Goal: Task Accomplishment & Management: Use online tool/utility

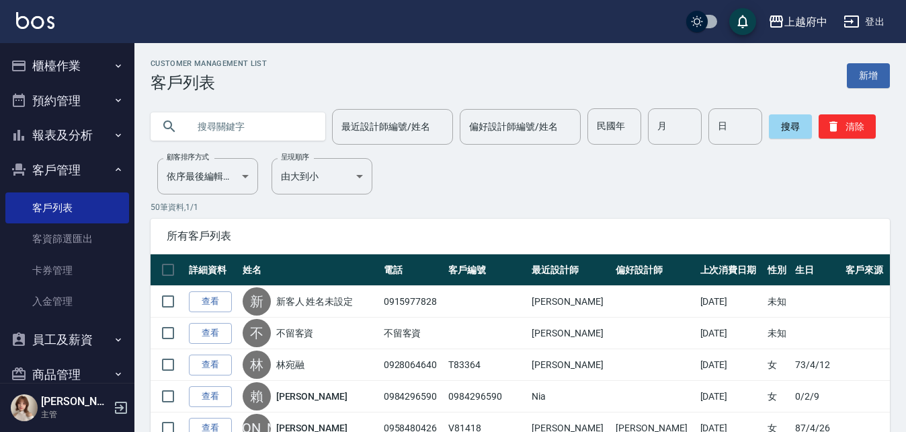
click at [54, 56] on button "櫃檯作業" at bounding box center [67, 65] width 124 height 35
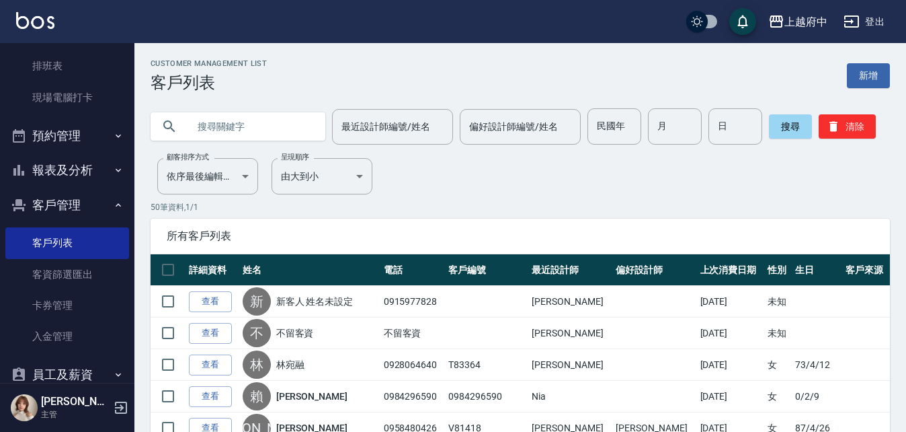
scroll to position [250, 0]
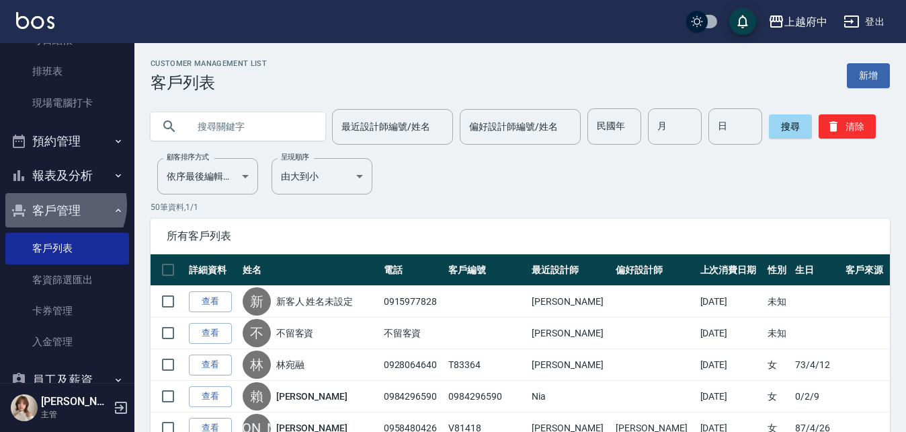
click at [61, 205] on button "客戶管理" at bounding box center [67, 210] width 124 height 35
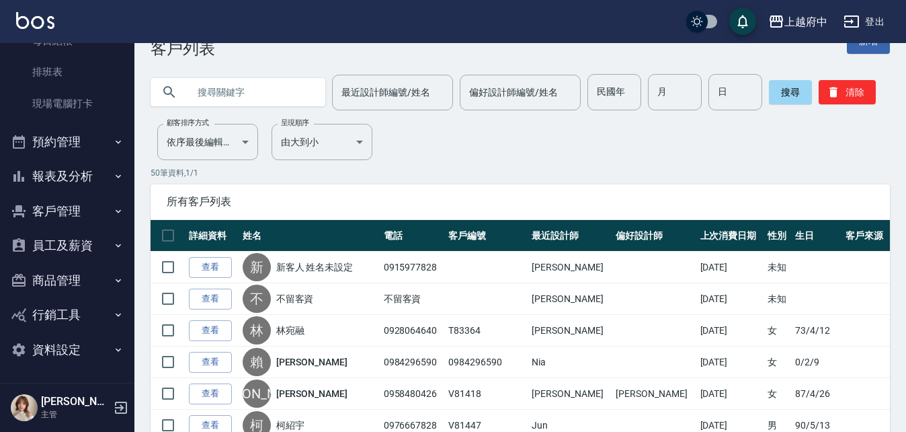
scroll to position [67, 0]
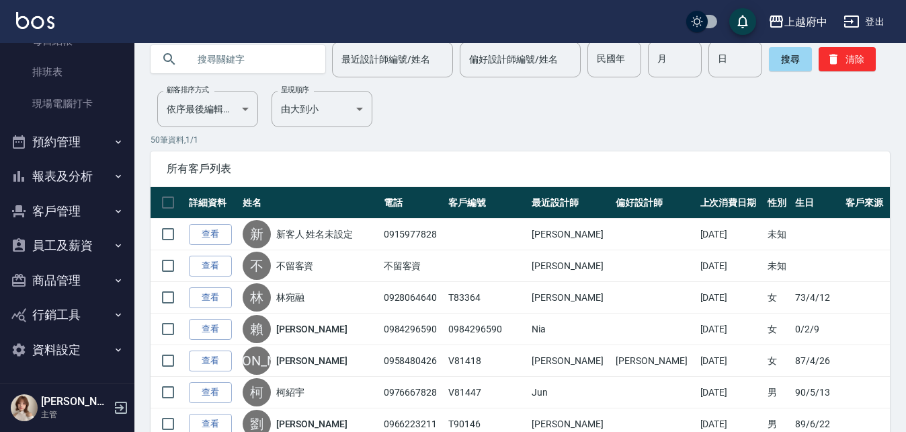
click at [113, 315] on icon "button" at bounding box center [118, 314] width 11 height 11
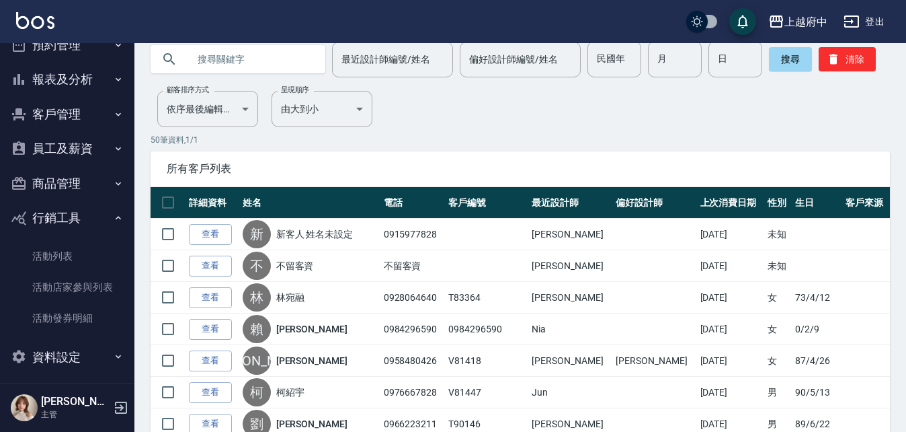
scroll to position [354, 0]
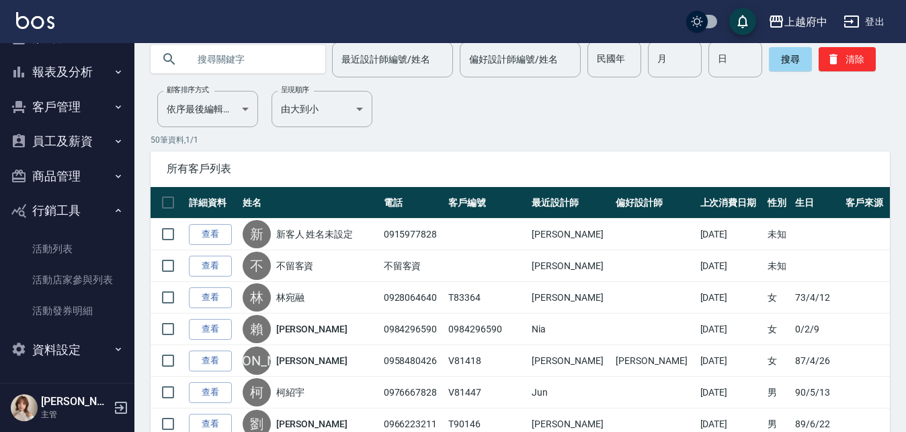
click at [102, 213] on button "行銷工具" at bounding box center [67, 210] width 124 height 35
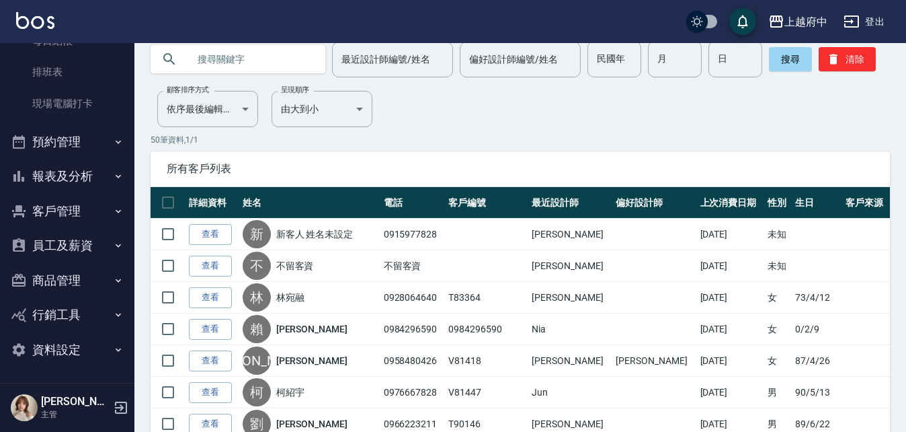
scroll to position [249, 0]
click at [103, 278] on button "商品管理" at bounding box center [67, 280] width 124 height 35
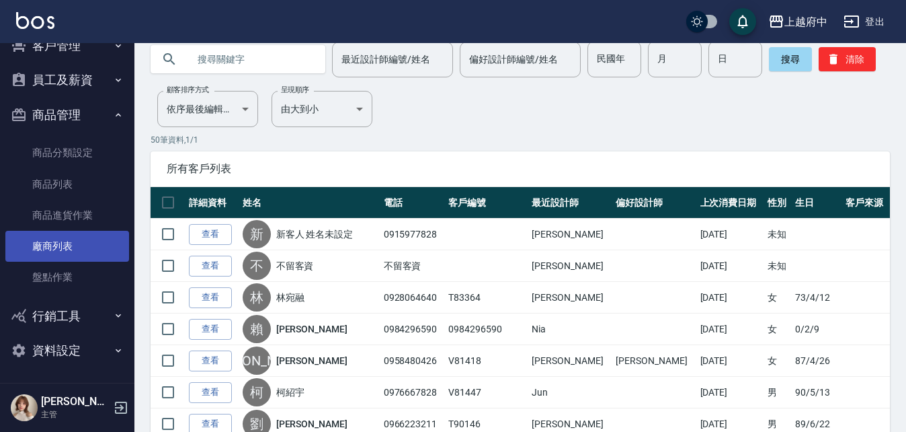
scroll to position [416, 0]
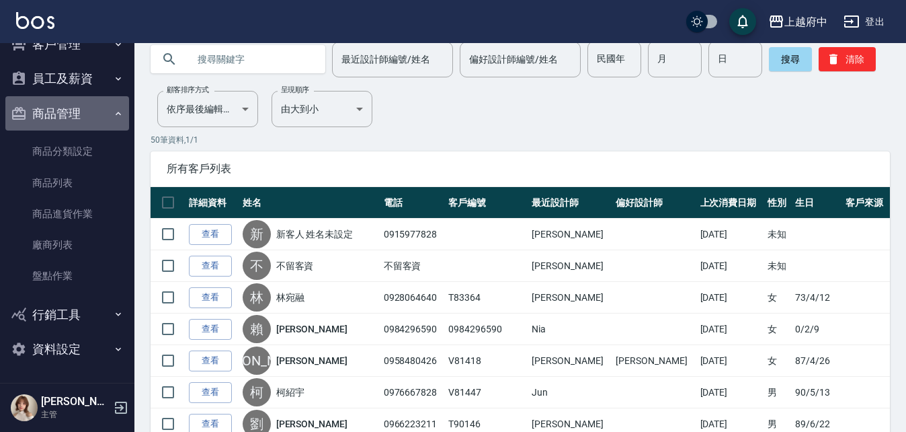
click at [77, 104] on button "商品管理" at bounding box center [67, 113] width 124 height 35
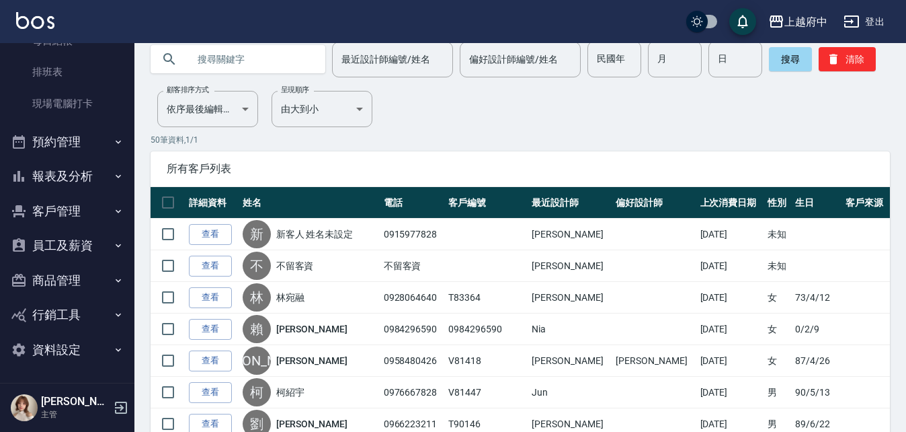
scroll to position [249, 0]
click at [101, 349] on button "資料設定" at bounding box center [67, 349] width 124 height 35
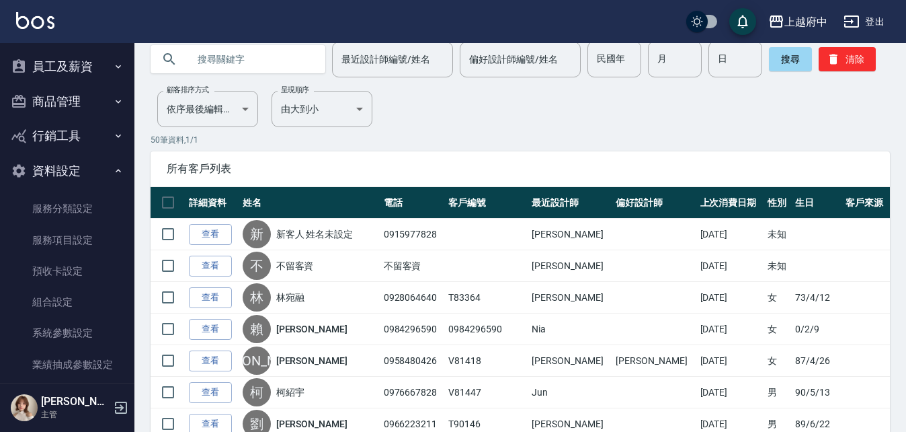
scroll to position [451, 0]
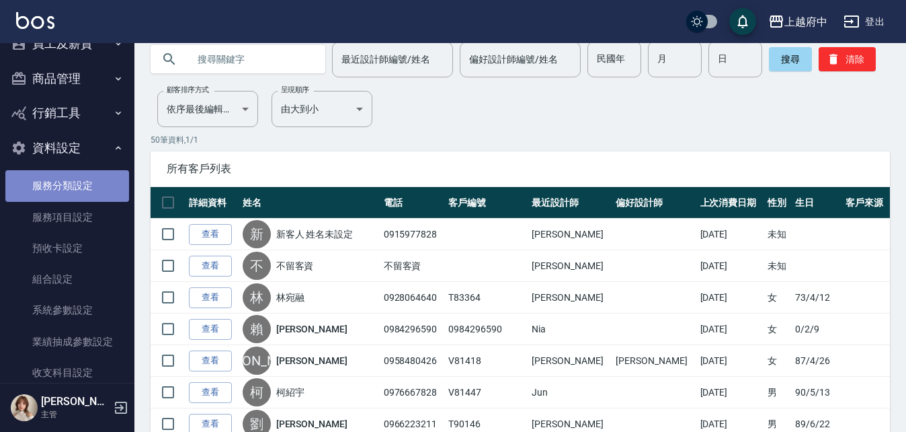
click at [69, 188] on link "服務分類設定" at bounding box center [67, 185] width 124 height 31
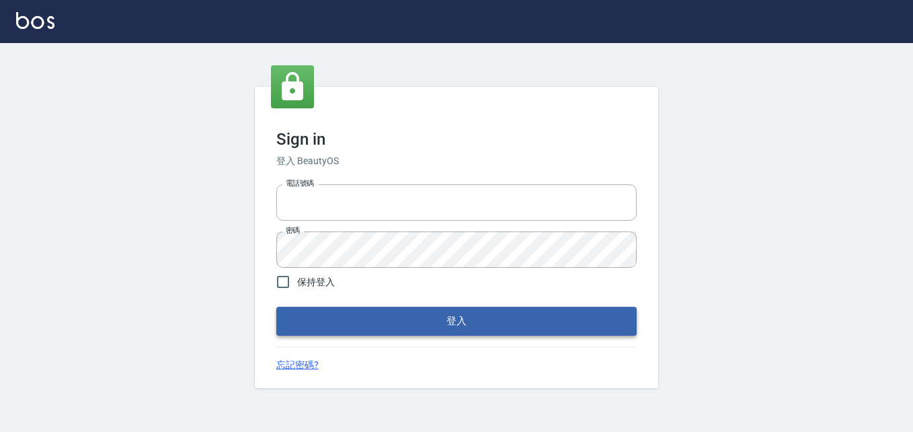
type input "0911903627"
click at [471, 324] on button "登入" at bounding box center [456, 321] width 360 height 28
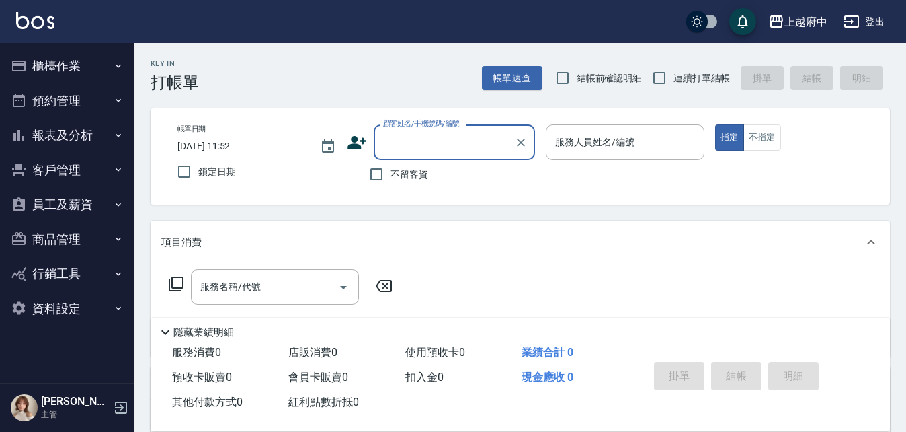
click at [70, 312] on button "資料設定" at bounding box center [67, 308] width 124 height 35
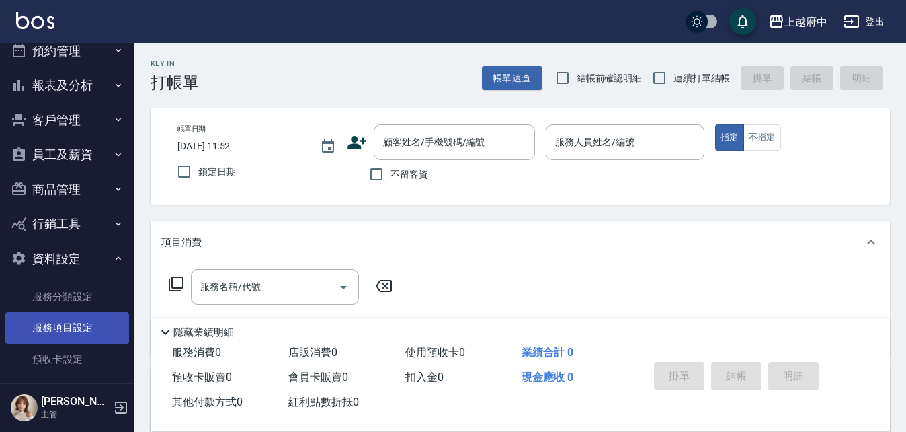
scroll to position [134, 0]
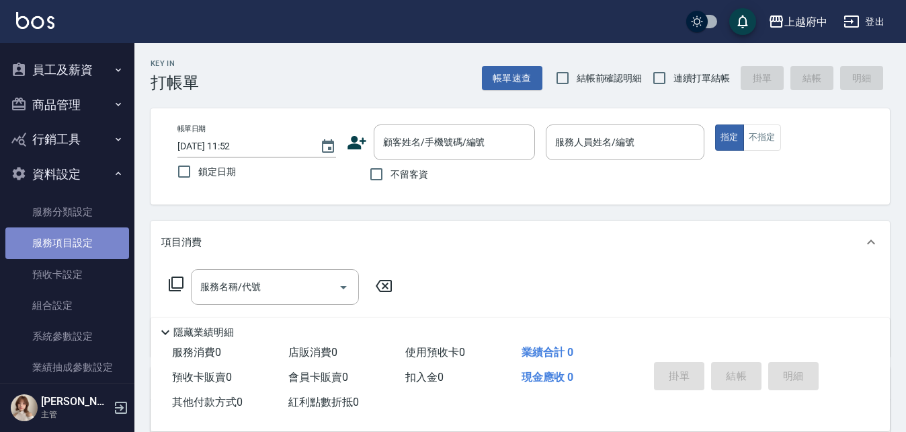
click at [76, 242] on link "服務項目設定" at bounding box center [67, 242] width 124 height 31
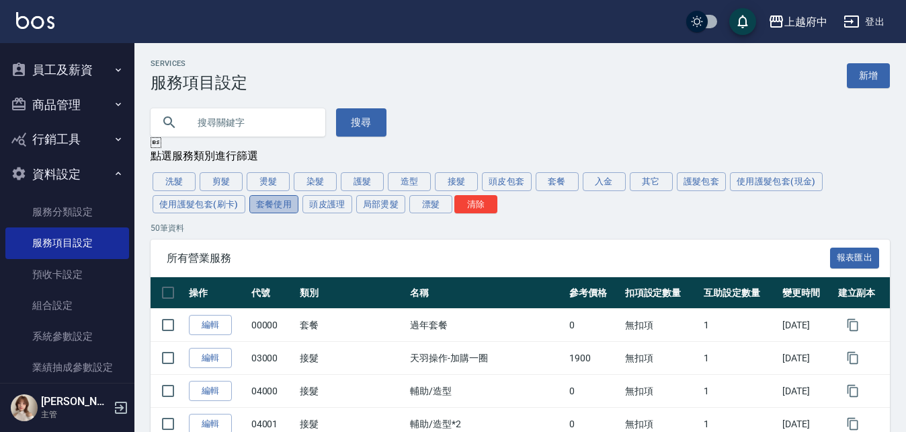
click at [272, 206] on button "套餐使用" at bounding box center [274, 204] width 50 height 19
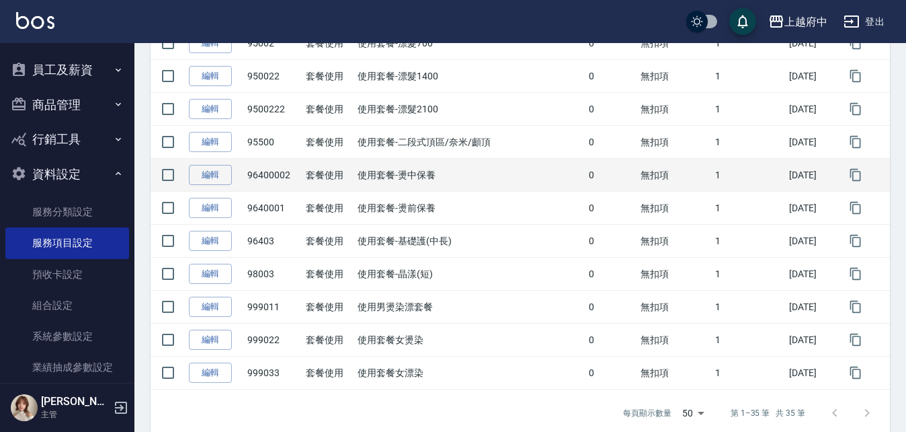
scroll to position [1096, 0]
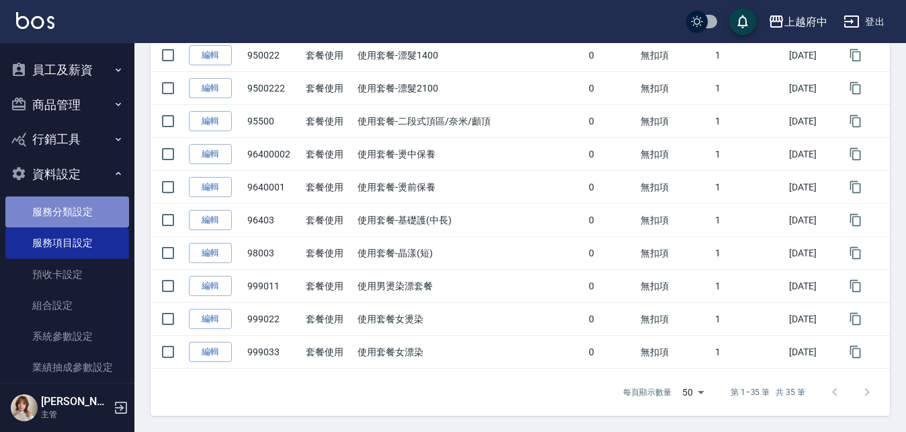
click at [69, 205] on link "服務分類設定" at bounding box center [67, 211] width 124 height 31
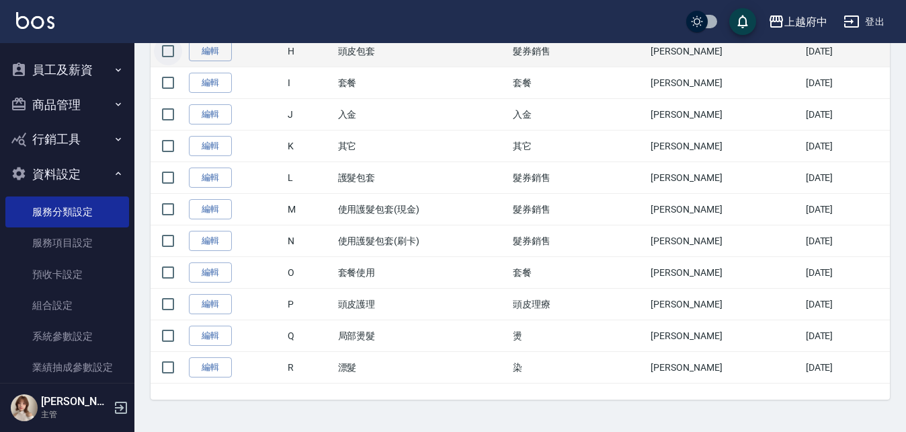
scroll to position [177, 0]
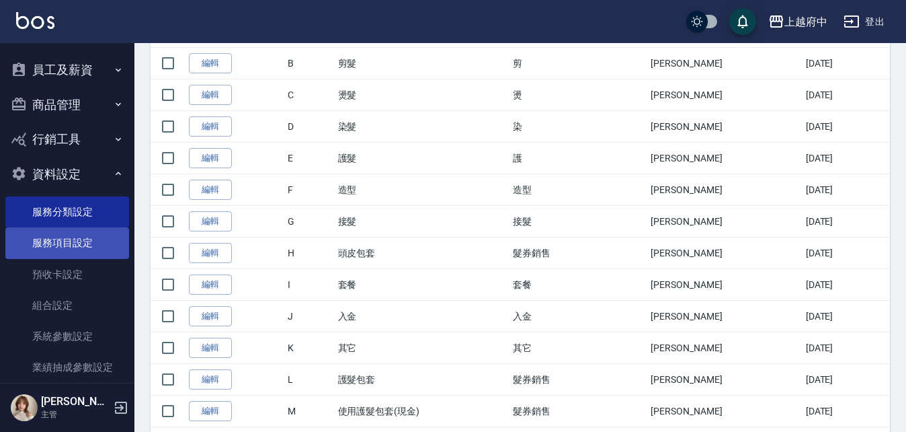
drag, startPoint x: 59, startPoint y: 252, endPoint x: 75, endPoint y: 249, distance: 16.4
click at [60, 252] on link "服務項目設定" at bounding box center [67, 242] width 124 height 31
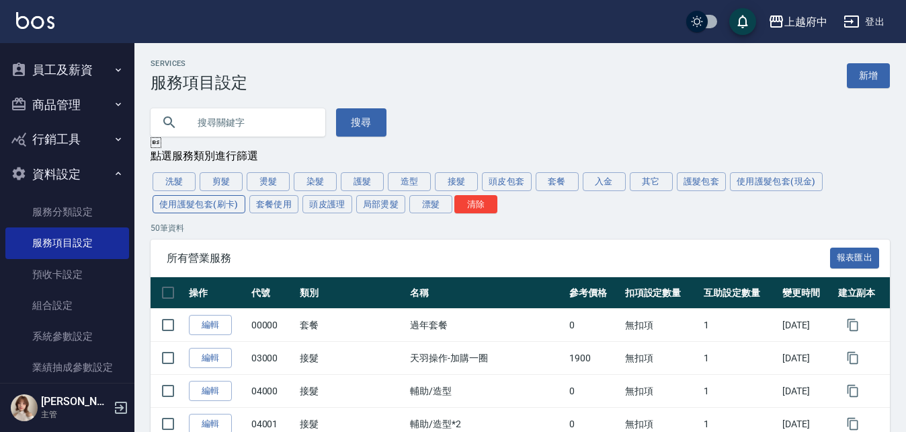
click at [198, 209] on button "使用護髮包套(刷卡)" at bounding box center [199, 204] width 93 height 19
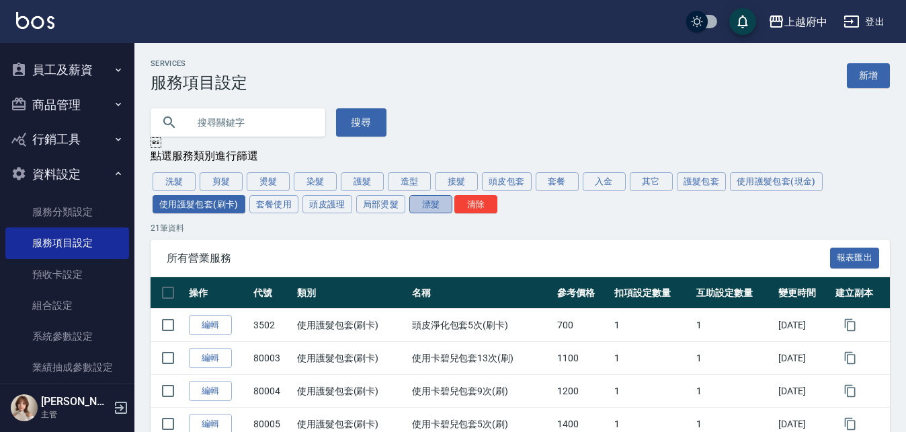
click at [423, 208] on button "漂髮" at bounding box center [430, 204] width 43 height 19
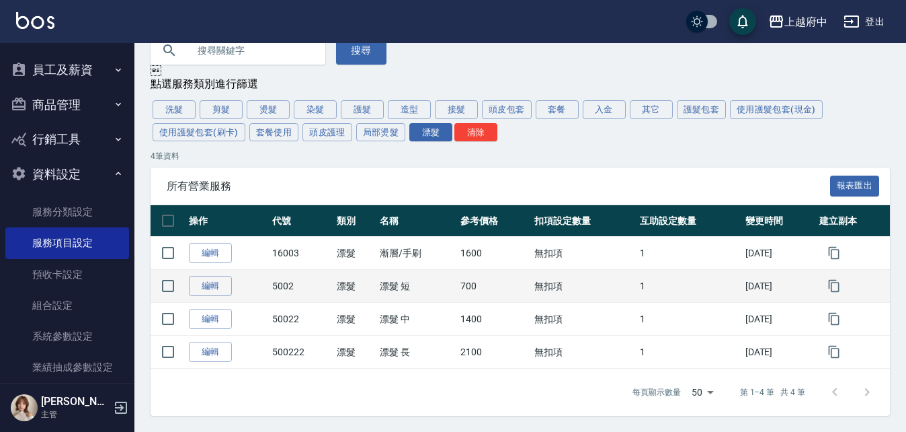
scroll to position [75, 0]
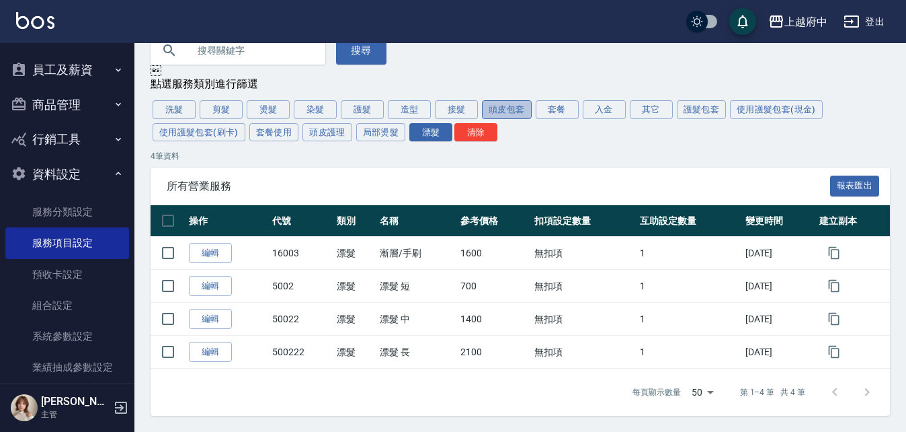
click at [516, 106] on button "頭皮包套" at bounding box center [507, 109] width 50 height 19
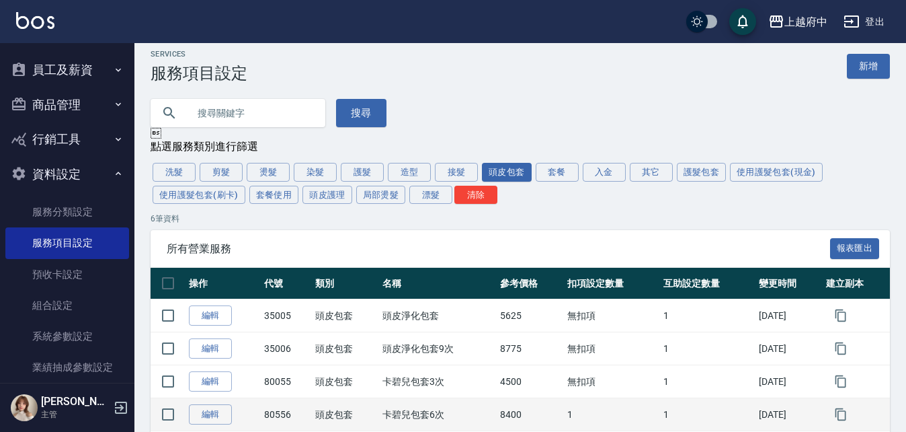
scroll to position [0, 0]
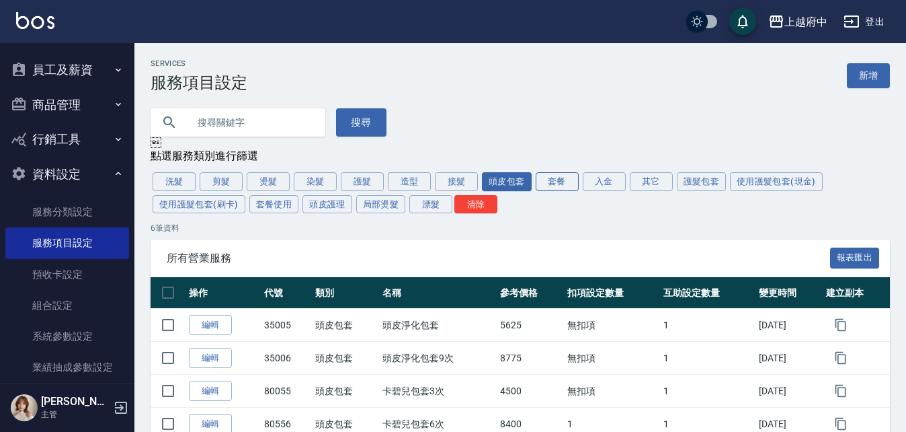
click at [568, 175] on button "套餐" at bounding box center [557, 181] width 43 height 19
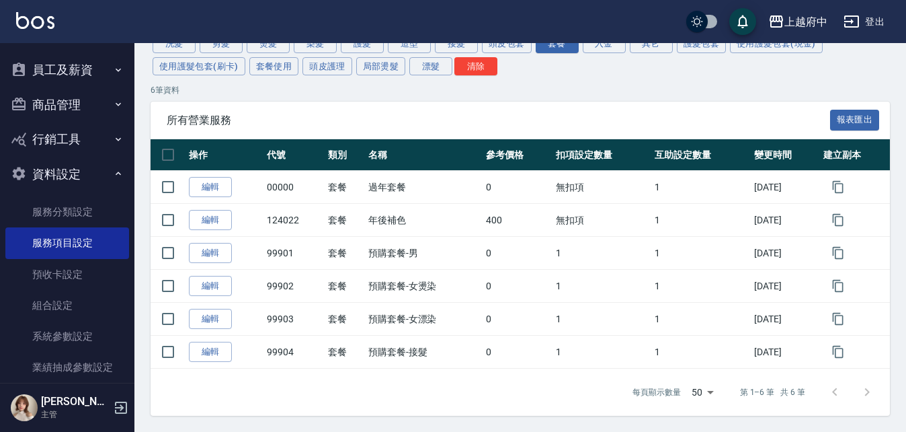
scroll to position [73, 0]
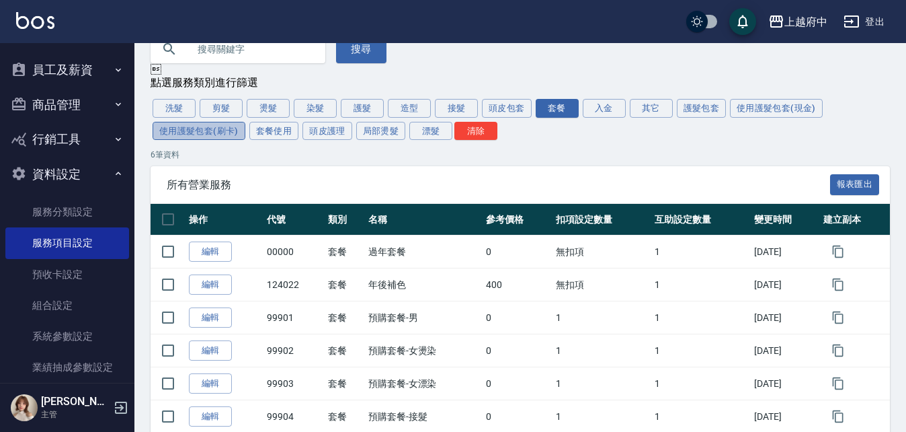
click at [214, 138] on button "使用護髮包套(刷卡)" at bounding box center [199, 131] width 93 height 19
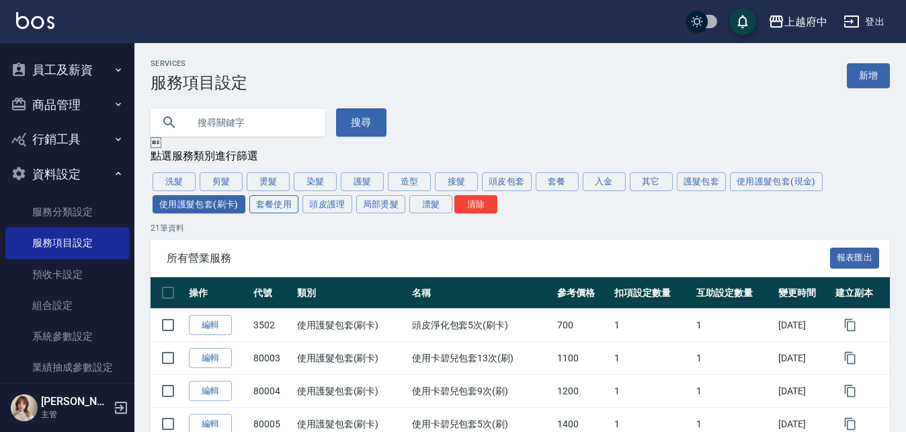
click at [288, 202] on button "套餐使用" at bounding box center [274, 204] width 50 height 19
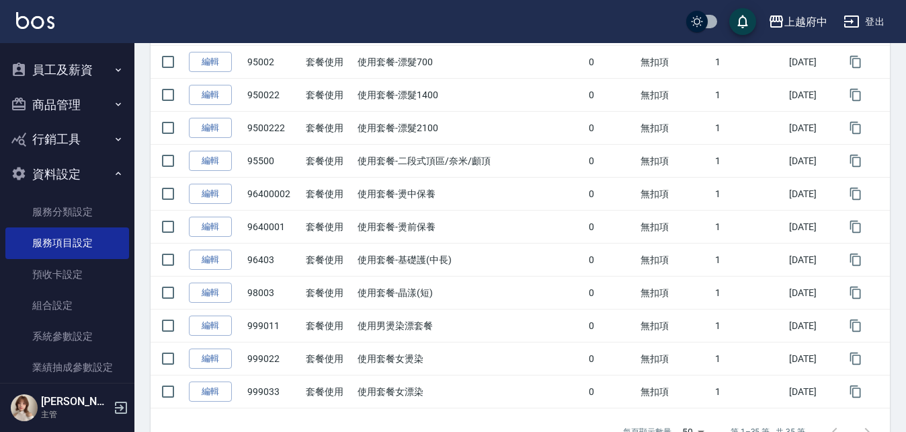
scroll to position [1076, 0]
